Goal: Navigation & Orientation: Go to known website

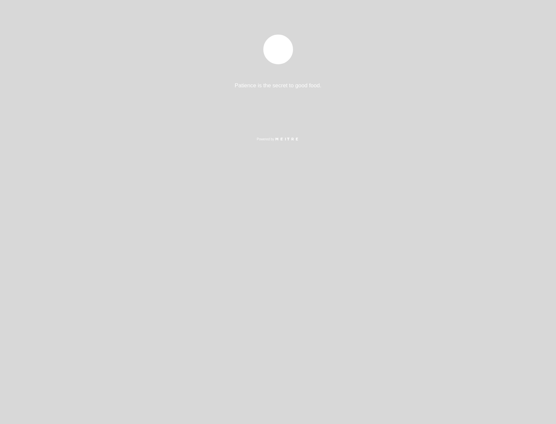
select select "pt"
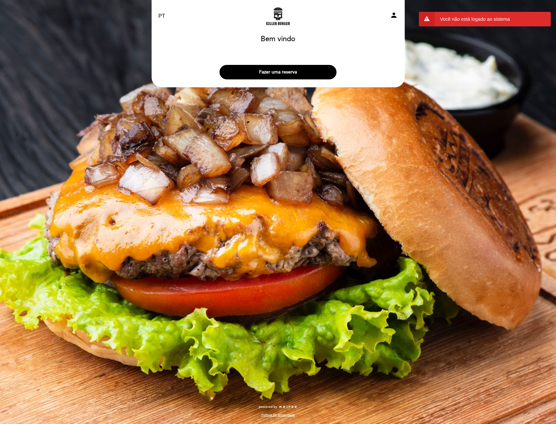
click at [262, 170] on div "EN ES PT Killer Burger person Bem vindo Bem vindo, Mudar usuário Fazer uma rese…" at bounding box center [278, 212] width 556 height 424
click at [276, 26] on div "Killer Burger" at bounding box center [278, 16] width 83 height 23
click at [279, 20] on link "Killer Burger" at bounding box center [278, 16] width 82 height 18
